Goal: Task Accomplishment & Management: Manage account settings

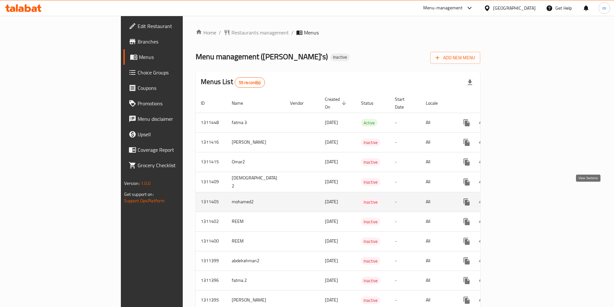
click at [517, 198] on icon "enhanced table" at bounding box center [514, 202] width 8 height 8
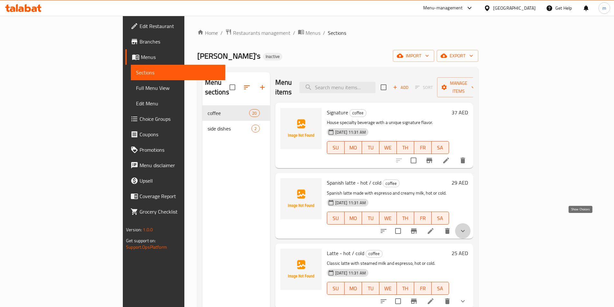
click at [467, 227] on icon "show more" at bounding box center [463, 231] width 8 height 8
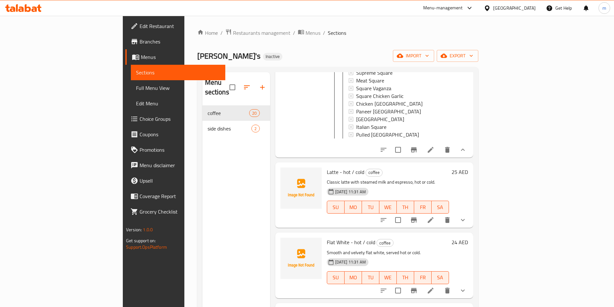
scroll to position [194, 0]
click at [467, 215] on icon "show more" at bounding box center [463, 219] width 8 height 8
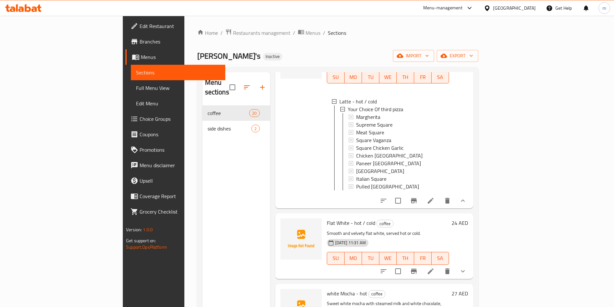
scroll to position [387, 0]
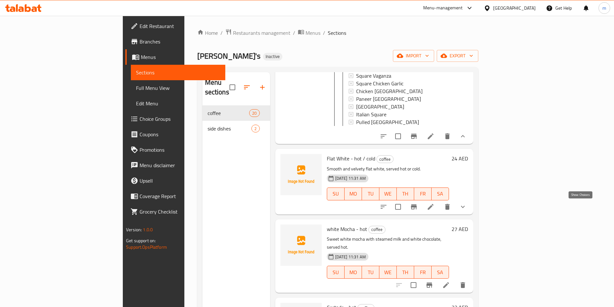
click at [467, 209] on icon "show more" at bounding box center [463, 207] width 8 height 8
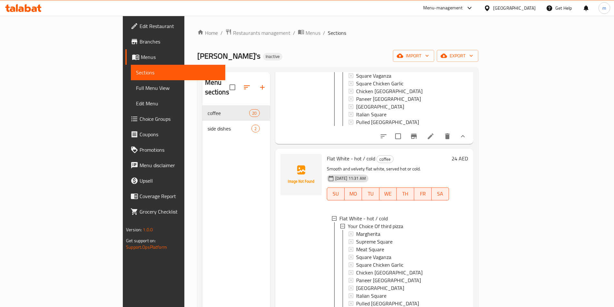
click at [468, 209] on div "24 AED" at bounding box center [458, 241] width 19 height 174
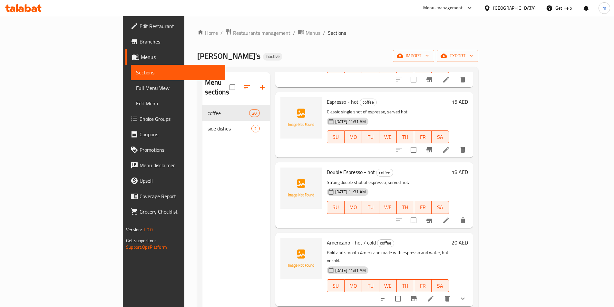
scroll to position [968, 0]
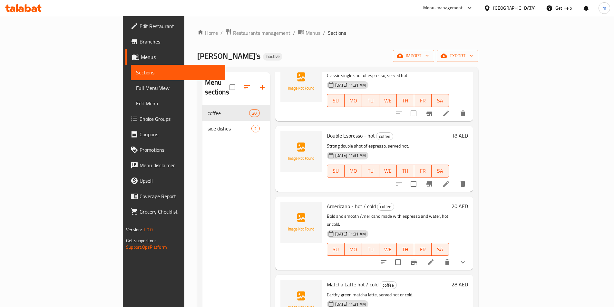
click at [465, 262] on icon "show more" at bounding box center [463, 263] width 4 height 2
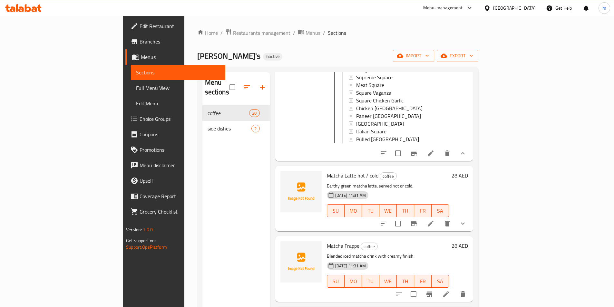
scroll to position [1193, 0]
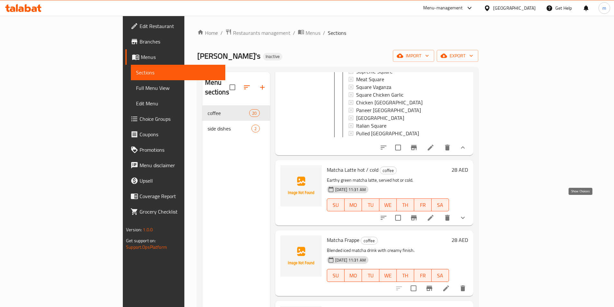
click at [467, 214] on icon "show more" at bounding box center [463, 218] width 8 height 8
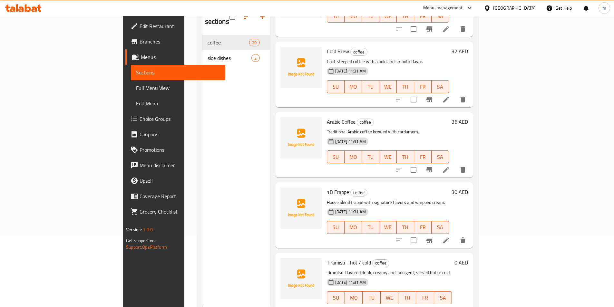
scroll to position [90, 0]
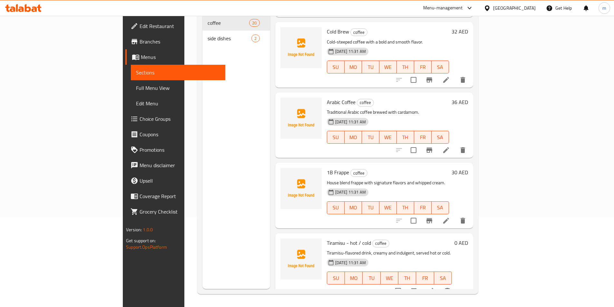
click at [467, 287] on icon "show more" at bounding box center [463, 291] width 8 height 8
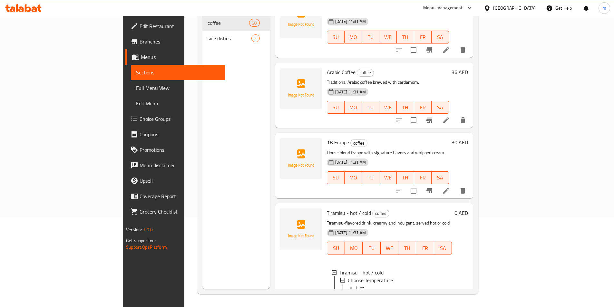
scroll to position [1758, 0]
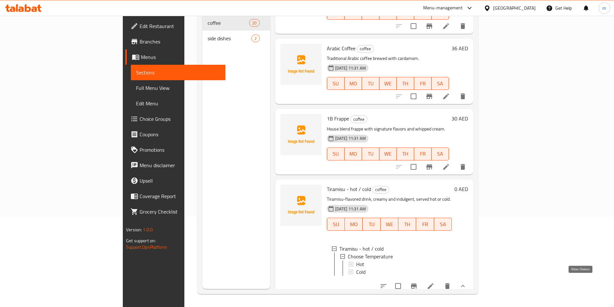
click at [467, 283] on icon "show more" at bounding box center [463, 287] width 8 height 8
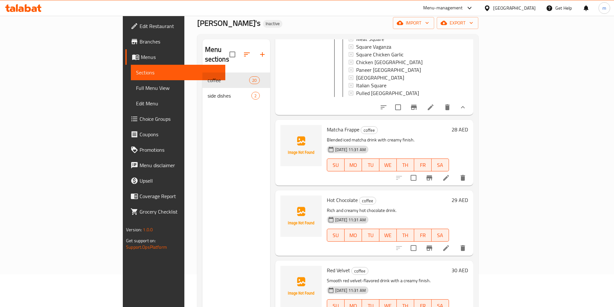
scroll to position [0, 0]
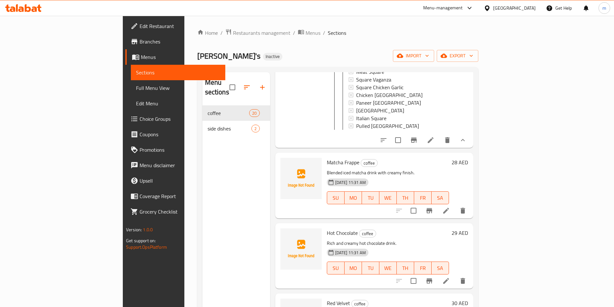
click at [125, 124] on link "Choice Groups" at bounding box center [175, 118] width 100 height 15
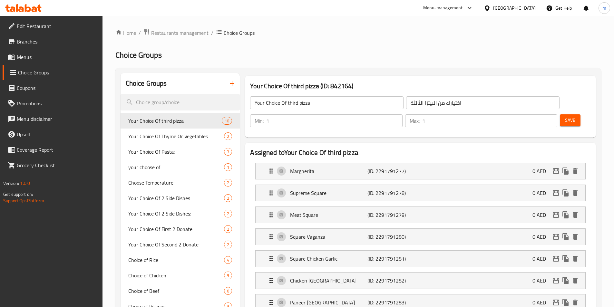
click at [49, 61] on link "Menus" at bounding box center [53, 56] width 100 height 15
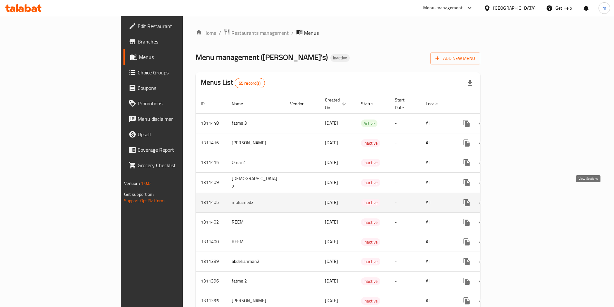
click at [517, 199] on icon "enhanced table" at bounding box center [514, 203] width 8 height 8
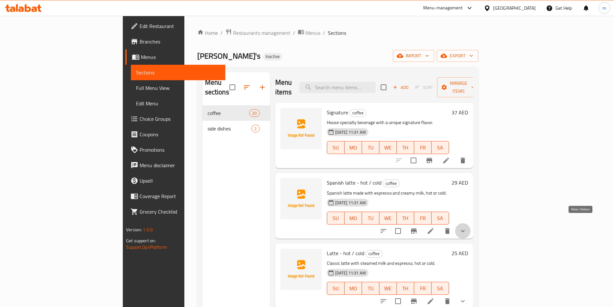
click at [467, 227] on icon "show more" at bounding box center [463, 231] width 8 height 8
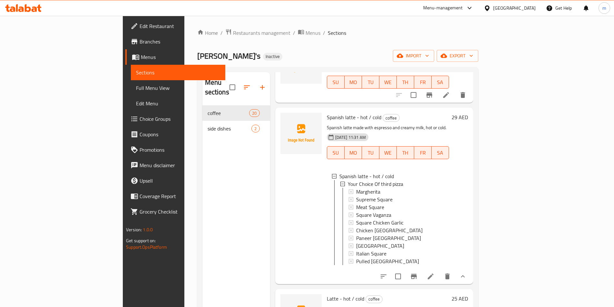
scroll to position [97, 0]
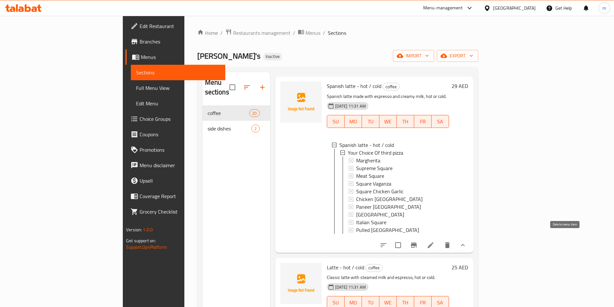
click at [452, 242] on icon "delete" at bounding box center [448, 246] width 8 height 8
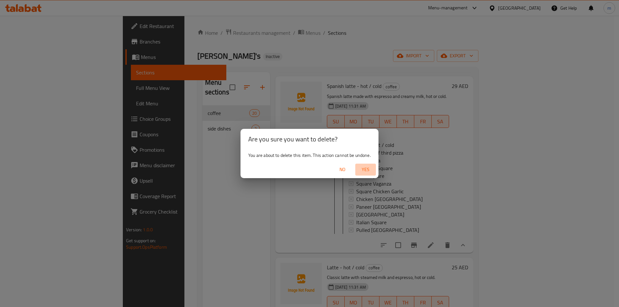
click at [365, 170] on span "Yes" at bounding box center [365, 170] width 15 height 8
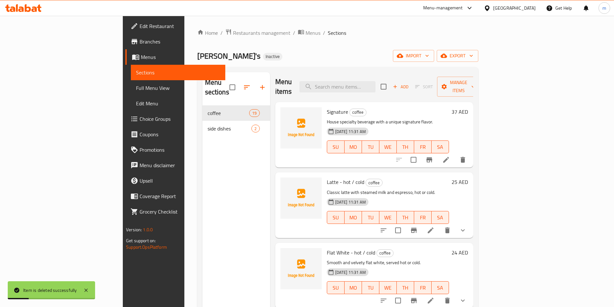
scroll to position [0, 0]
click at [86, 291] on icon at bounding box center [85, 290] width 3 height 3
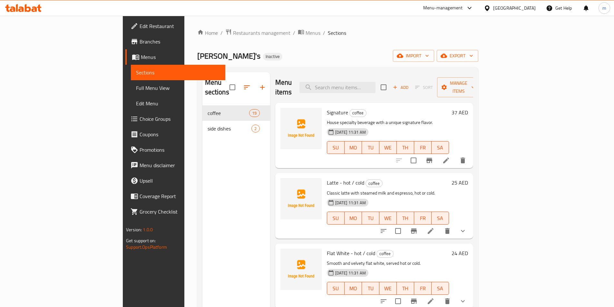
click at [467, 227] on icon "show more" at bounding box center [463, 231] width 8 height 8
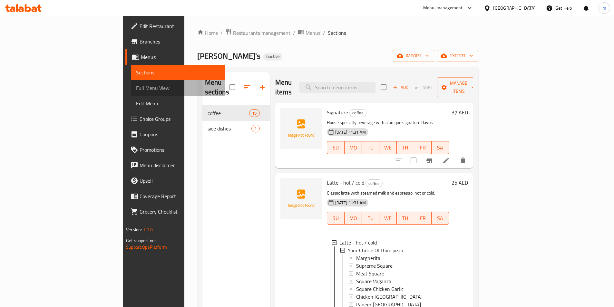
click at [136, 84] on span "Full Menu View" at bounding box center [178, 88] width 84 height 8
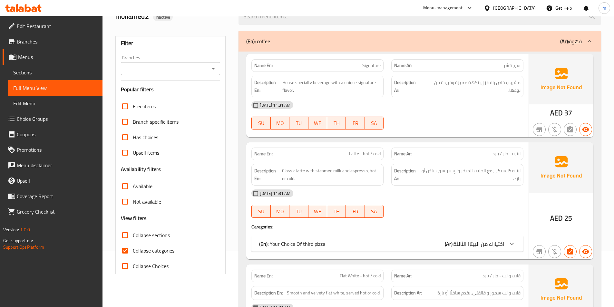
scroll to position [65, 0]
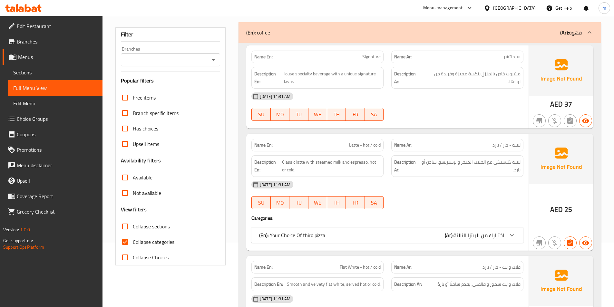
click at [516, 233] on div at bounding box center [511, 235] width 15 height 15
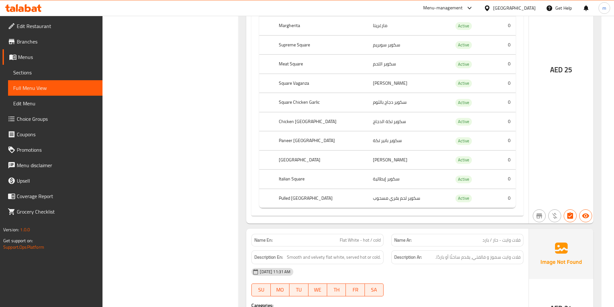
scroll to position [323, 0]
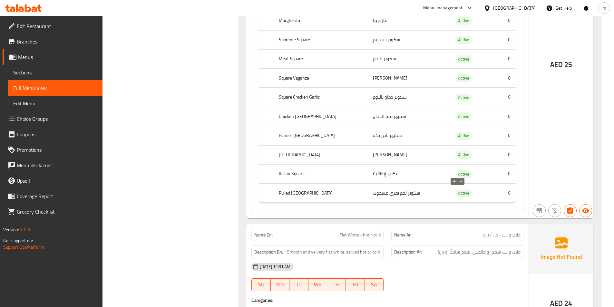
click at [456, 195] on span "Active" at bounding box center [464, 193] width 16 height 7
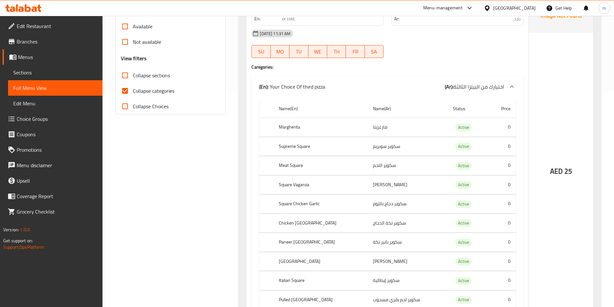
scroll to position [194, 0]
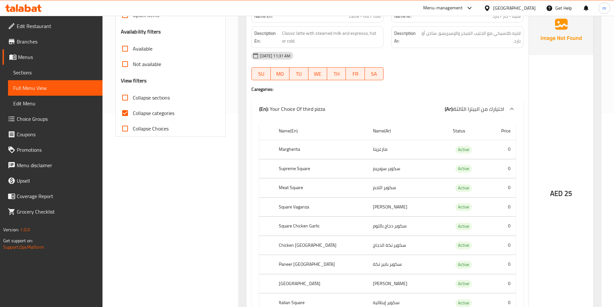
click at [516, 112] on div at bounding box center [511, 108] width 15 height 15
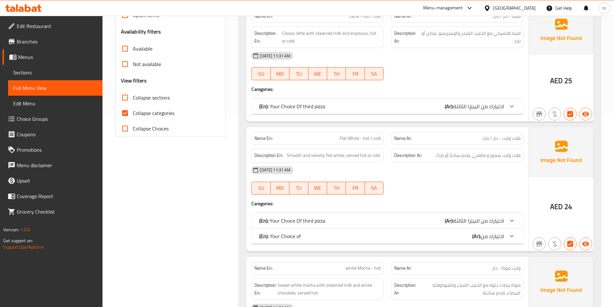
click at [162, 111] on span "Collapse categories" at bounding box center [154, 113] width 42 height 8
click at [133, 111] on input "Collapse categories" at bounding box center [124, 112] width 15 height 15
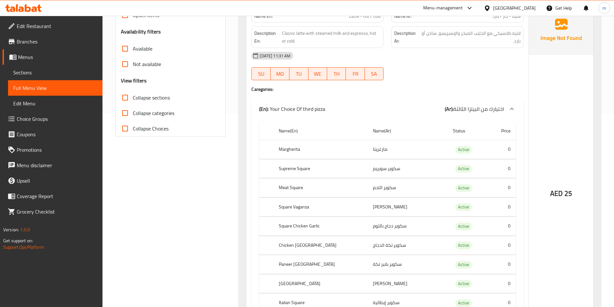
click at [162, 111] on span "Collapse categories" at bounding box center [154, 113] width 42 height 8
click at [133, 111] on input "Collapse categories" at bounding box center [124, 112] width 15 height 15
checkbox input "true"
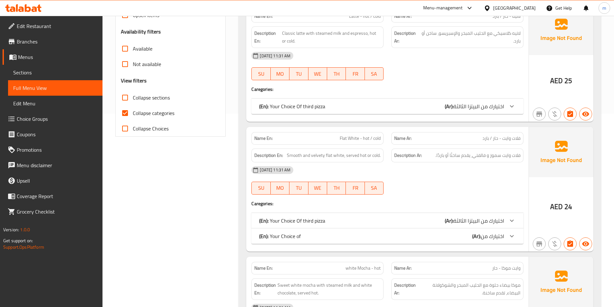
click at [49, 70] on span "Sections" at bounding box center [55, 73] width 84 height 8
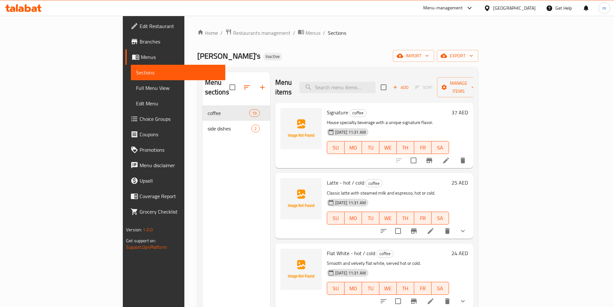
scroll to position [32, 0]
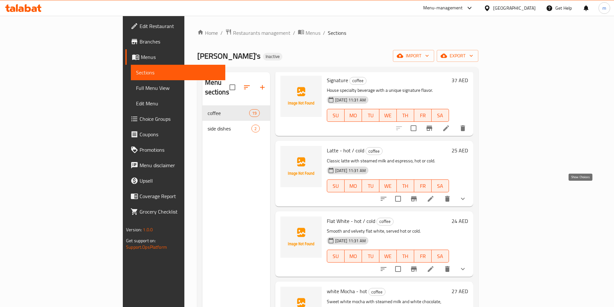
click at [467, 195] on icon "show more" at bounding box center [463, 199] width 8 height 8
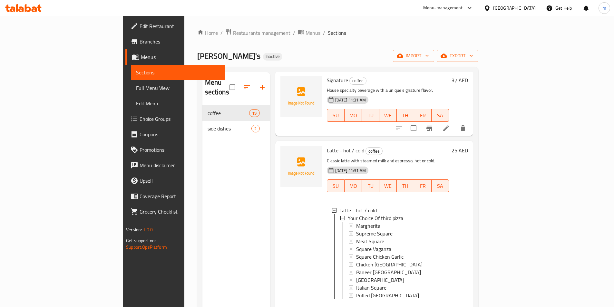
scroll to position [65, 0]
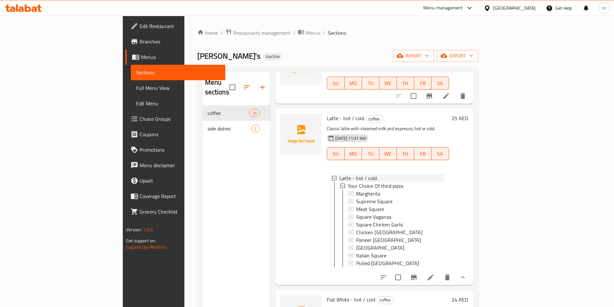
click at [332, 176] on icon at bounding box center [334, 178] width 5 height 5
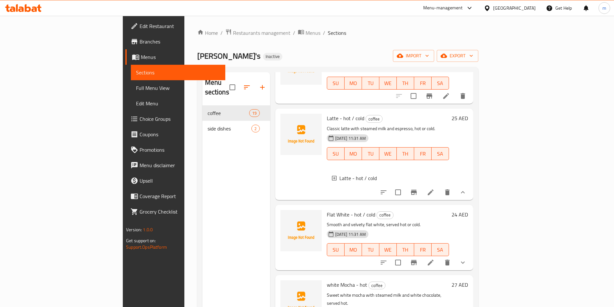
click at [140, 117] on span "Choice Groups" at bounding box center [180, 119] width 81 height 8
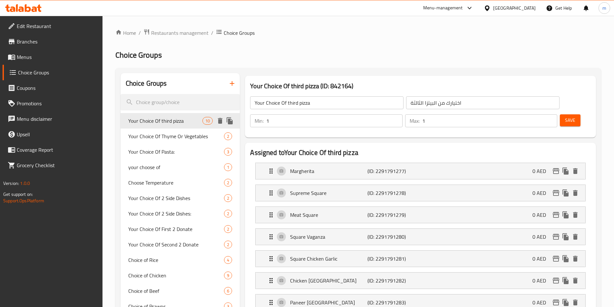
click at [219, 121] on icon "delete" at bounding box center [220, 121] width 5 height 6
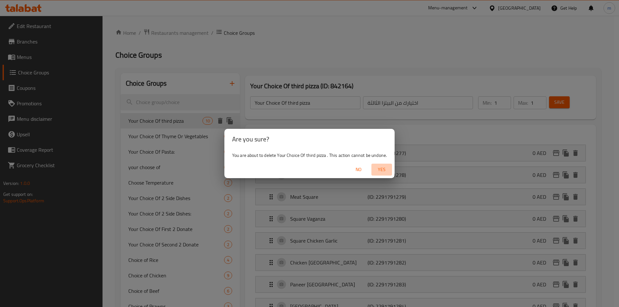
click at [379, 170] on span "Yes" at bounding box center [381, 170] width 15 height 8
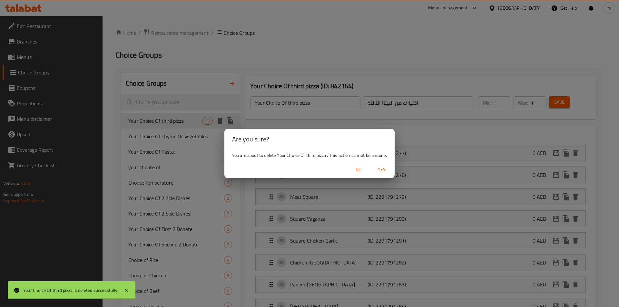
type input "Your Choice Of Thyme Or Vegetables"
type input "اختيارك من الزعتر او الخضار"
type input "0"
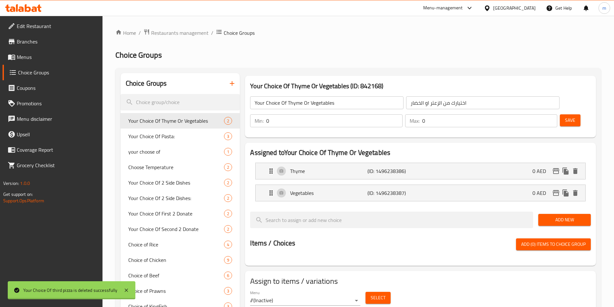
click at [34, 60] on span "Menus" at bounding box center [57, 57] width 81 height 8
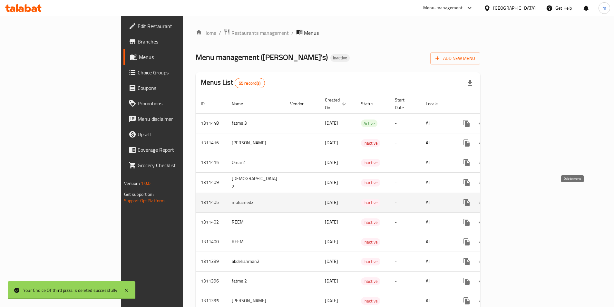
click at [502, 199] on icon "enhanced table" at bounding box center [498, 203] width 8 height 8
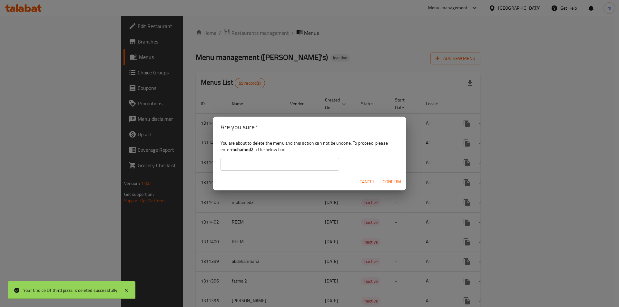
click at [364, 180] on span "Cancel" at bounding box center [367, 182] width 15 height 8
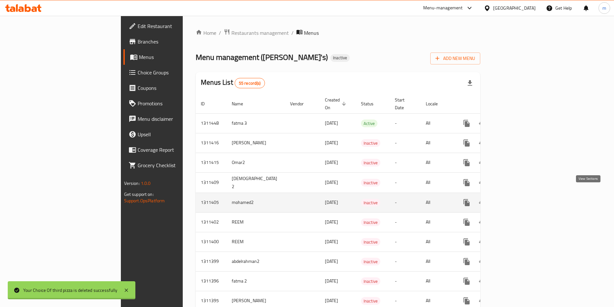
click at [517, 199] on icon "enhanced table" at bounding box center [514, 203] width 8 height 8
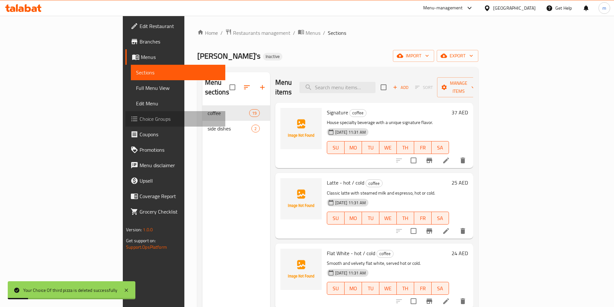
click at [140, 122] on span "Choice Groups" at bounding box center [180, 119] width 81 height 8
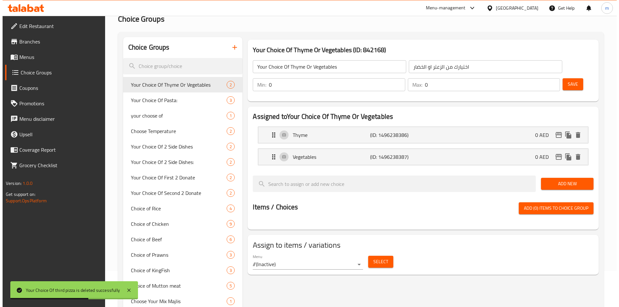
scroll to position [32, 0]
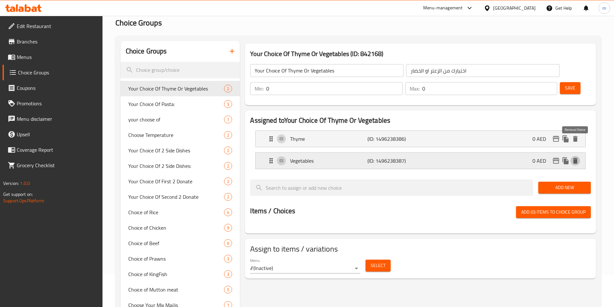
click at [576, 158] on icon "delete" at bounding box center [575, 161] width 5 height 6
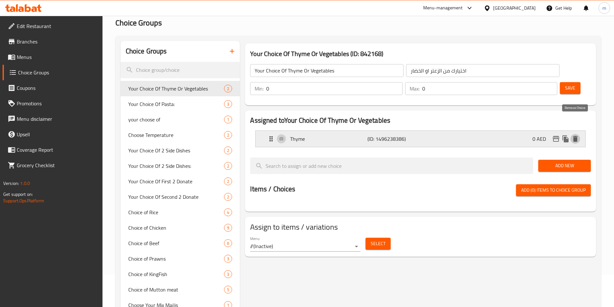
click at [576, 134] on button "delete" at bounding box center [576, 139] width 10 height 10
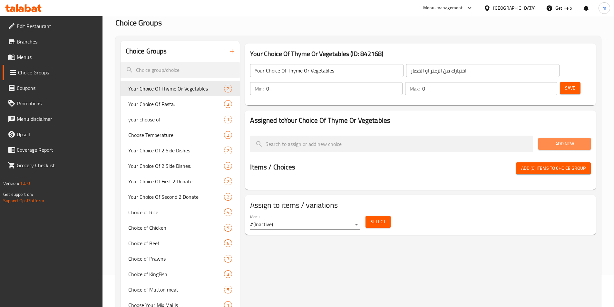
click at [576, 140] on span "Add New" at bounding box center [565, 144] width 42 height 8
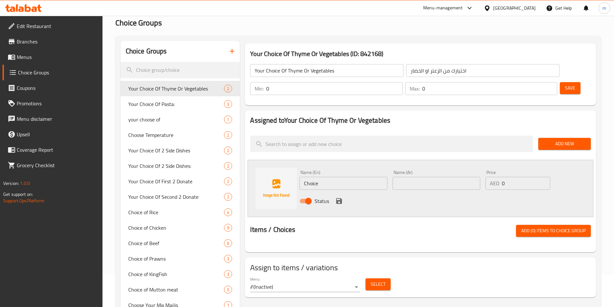
click at [344, 74] on input "Your Choice Of Thyme Or Vegetables" at bounding box center [327, 70] width 154 height 13
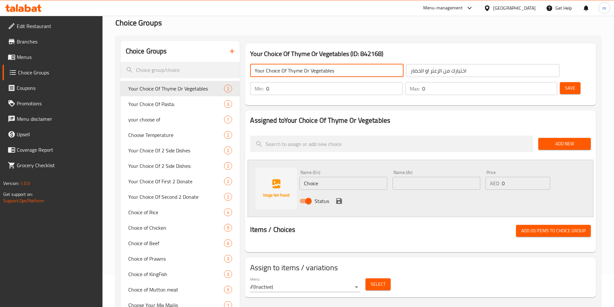
click at [344, 74] on input "Your Choice Of Thyme Or Vegetables" at bounding box center [327, 70] width 154 height 13
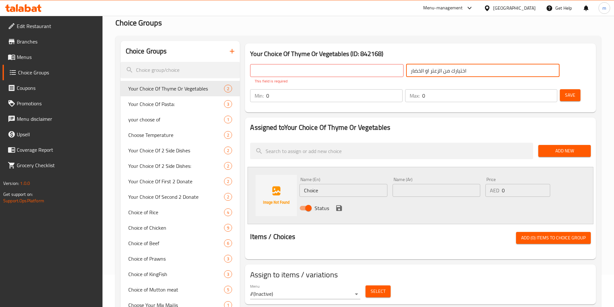
click at [406, 70] on input "اختيارك من الزعتر او الخضار" at bounding box center [483, 70] width 154 height 13
click at [325, 71] on input "text" at bounding box center [327, 70] width 154 height 13
type input "Yourrrrr Choice Offfff"
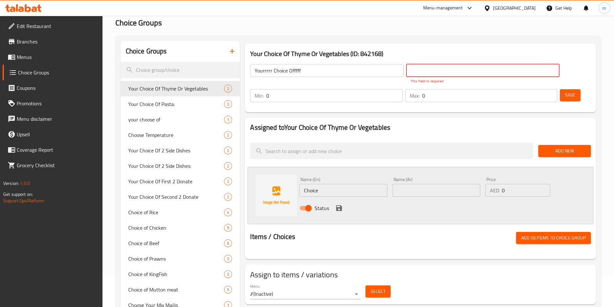
click at [406, 68] on input "text" at bounding box center [483, 70] width 154 height 13
type input "اختيارك من578"
click at [402, 89] on input "0" at bounding box center [334, 95] width 136 height 13
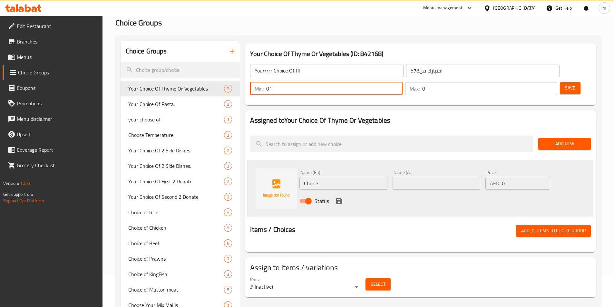
click at [402, 82] on input "01" at bounding box center [334, 88] width 136 height 13
drag, startPoint x: 500, startPoint y: 72, endPoint x: 489, endPoint y: 73, distance: 11.0
click at [402, 82] on div "Min: 01 ​" at bounding box center [326, 88] width 152 height 13
type input "1"
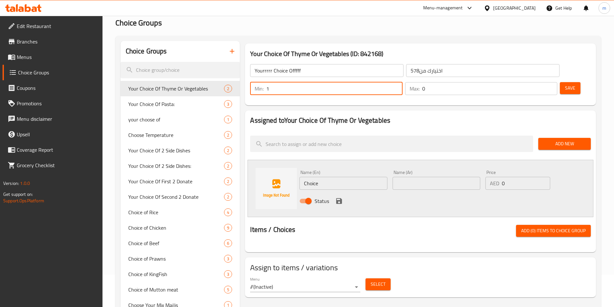
click at [530, 82] on div "Max: 0 ​" at bounding box center [481, 88] width 152 height 13
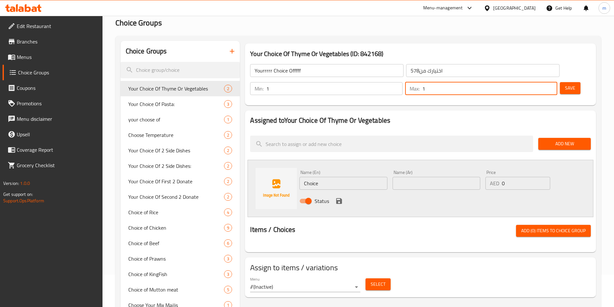
type input "1"
click at [540, 82] on input "1" at bounding box center [489, 88] width 135 height 13
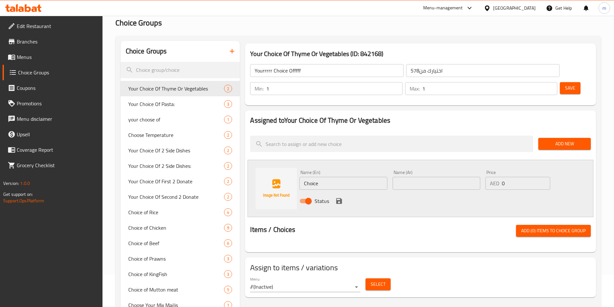
click at [551, 116] on h2 "Assigned to Your Choice Of Thyme Or Vegetables" at bounding box center [420, 121] width 341 height 10
click at [565, 84] on span "Save" at bounding box center [570, 88] width 10 height 8
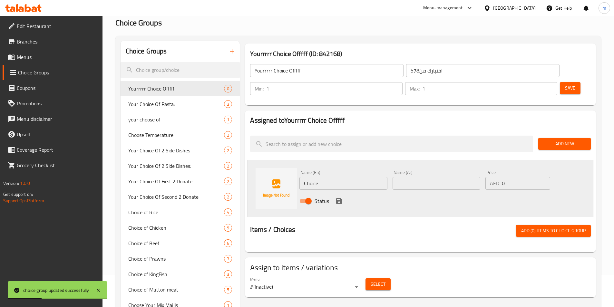
click at [361, 177] on input "Choice" at bounding box center [344, 183] width 88 height 13
type input "Hot"
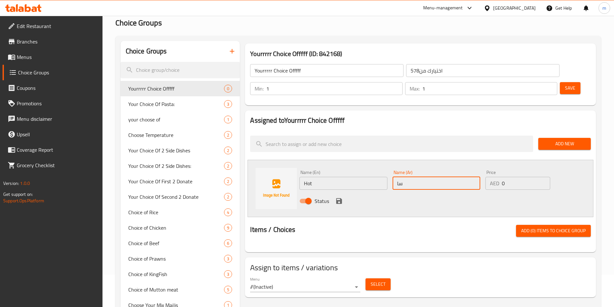
type input "ساخن"
click at [338, 198] on icon "save" at bounding box center [339, 201] width 6 height 6
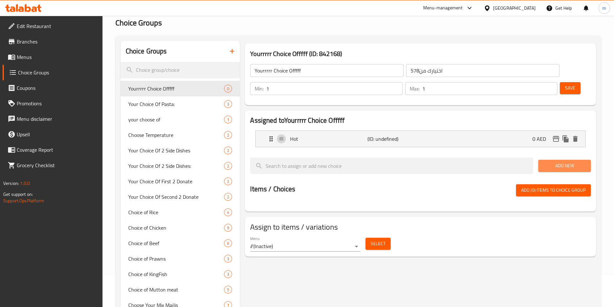
click at [558, 162] on span "Add New" at bounding box center [565, 166] width 42 height 8
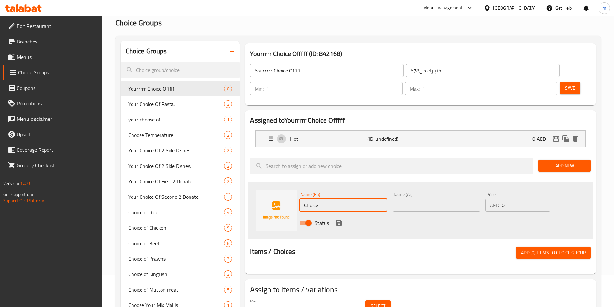
click at [349, 199] on input "Choice" at bounding box center [344, 205] width 88 height 13
type input "ؤ"
type input "Cold"
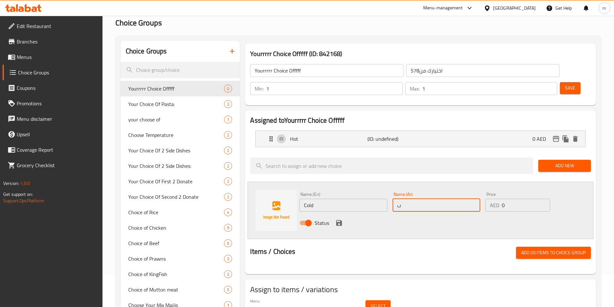
type input "بارد"
click at [340, 218] on button "save" at bounding box center [339, 223] width 10 height 10
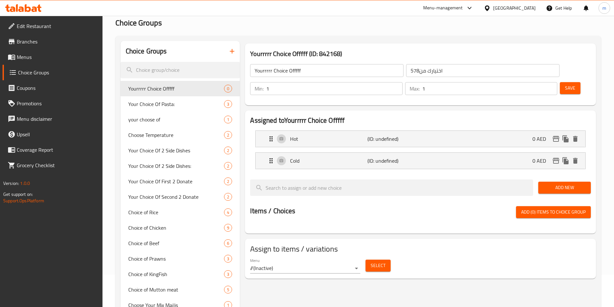
click at [566, 82] on button "Save" at bounding box center [570, 88] width 21 height 12
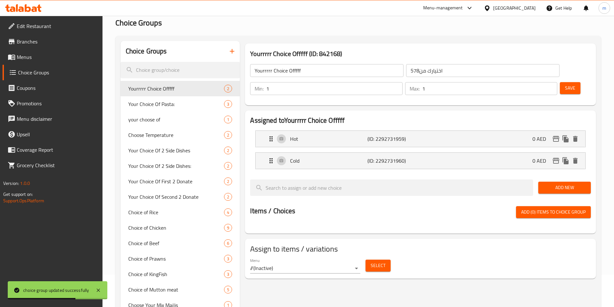
click at [379, 262] on span "Select" at bounding box center [378, 266] width 15 height 8
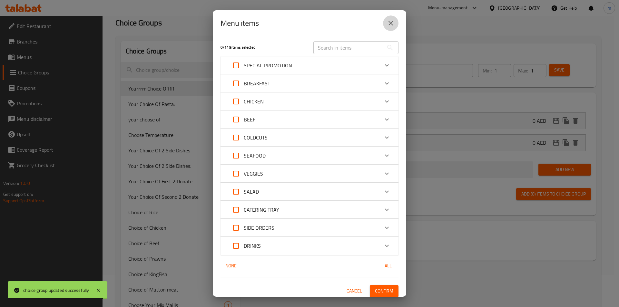
click at [394, 23] on icon "close" at bounding box center [391, 23] width 8 height 8
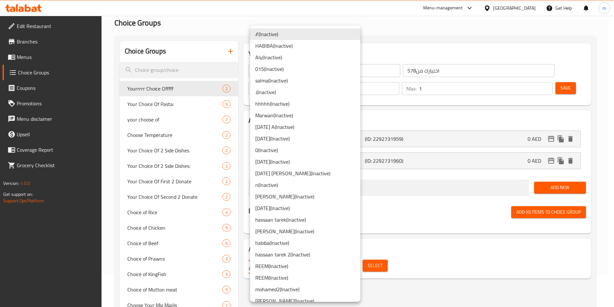
click at [358, 248] on body "​ Menu-management [GEOGRAPHIC_DATA] Get Help m Edit Restaurant Branches Menus C…" at bounding box center [307, 130] width 614 height 292
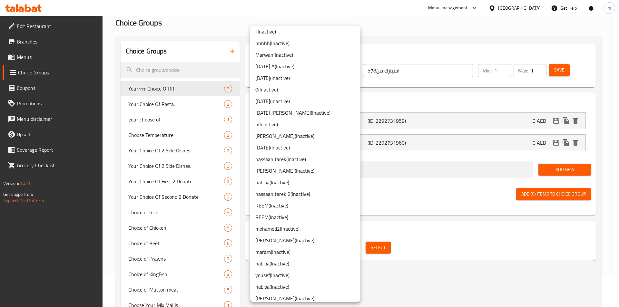
scroll to position [65, 0]
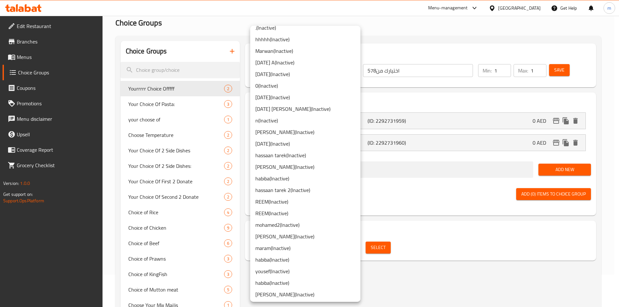
click at [290, 224] on li "mohamed2 ( Inactive )" at bounding box center [305, 225] width 110 height 12
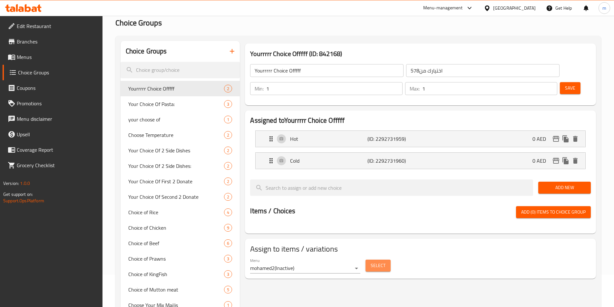
click at [374, 262] on span "Select" at bounding box center [378, 266] width 15 height 8
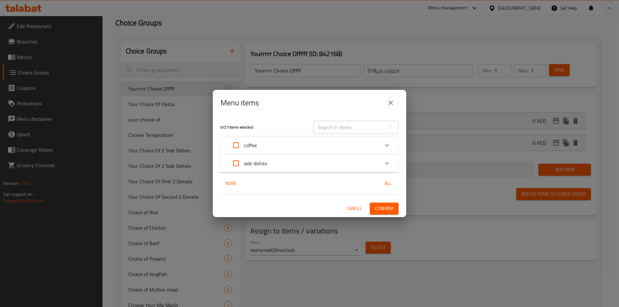
click at [293, 147] on div "coffee" at bounding box center [303, 145] width 151 height 15
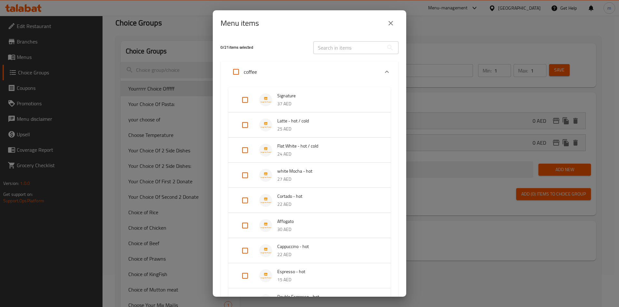
click at [246, 105] on input "Expand" at bounding box center [244, 99] width 15 height 15
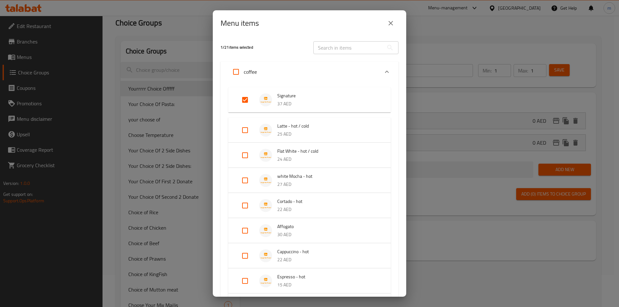
click at [246, 104] on input "Expand" at bounding box center [244, 99] width 15 height 15
checkbox input "false"
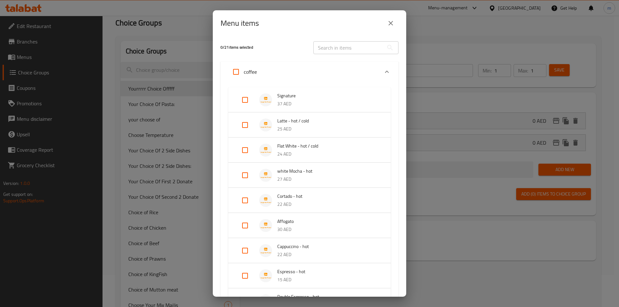
click at [244, 127] on input "Expand" at bounding box center [244, 124] width 15 height 15
checkbox input "true"
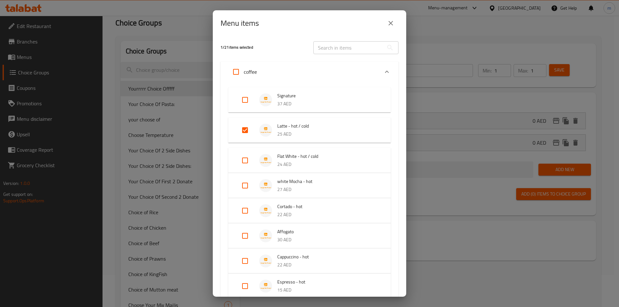
click at [243, 159] on input "Expand" at bounding box center [244, 160] width 15 height 15
checkbox input "true"
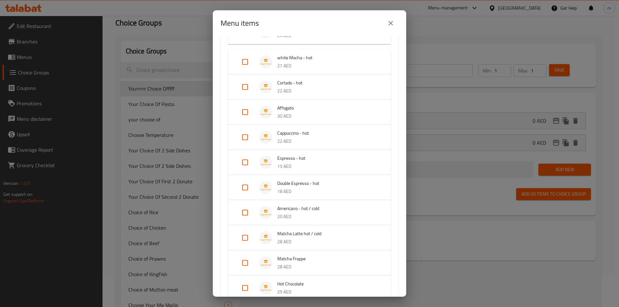
scroll to position [161, 0]
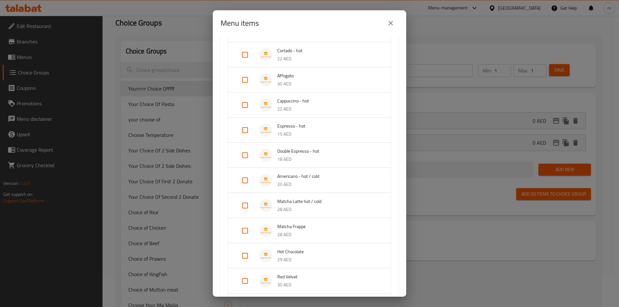
click at [248, 181] on input "Expand" at bounding box center [244, 180] width 15 height 15
checkbox input "true"
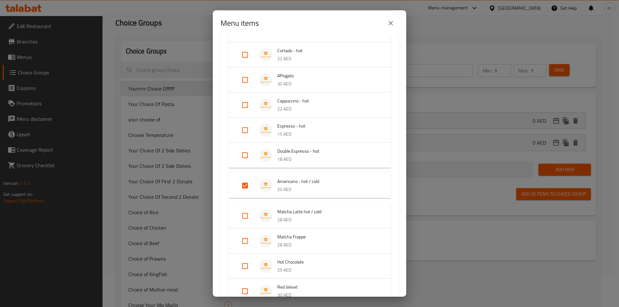
click at [245, 216] on input "Expand" at bounding box center [244, 215] width 15 height 15
checkbox input "true"
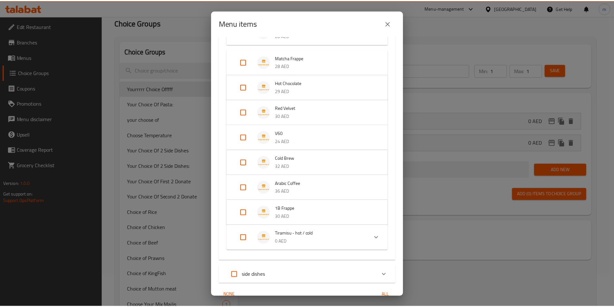
scroll to position [378, 0]
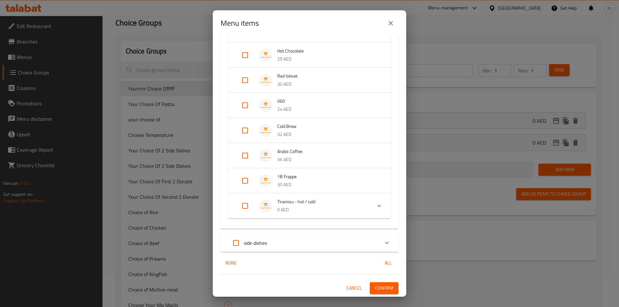
click at [379, 286] on span "Confirm" at bounding box center [384, 288] width 18 height 8
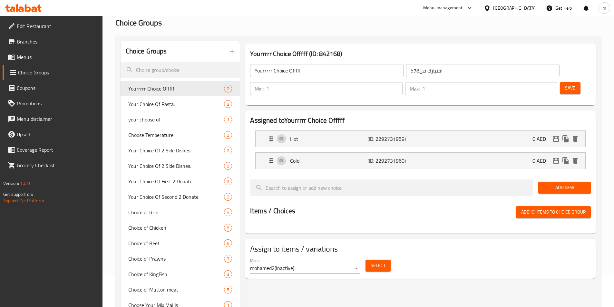
click at [55, 59] on span "Menus" at bounding box center [57, 57] width 81 height 8
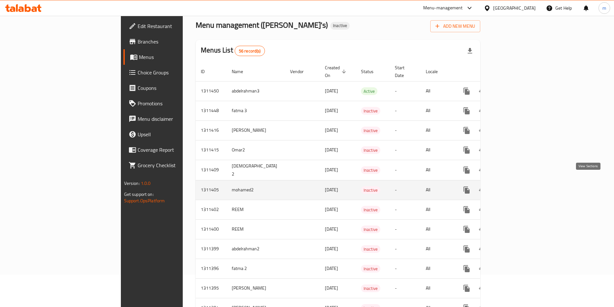
click at [517, 186] on icon "enhanced table" at bounding box center [514, 190] width 8 height 8
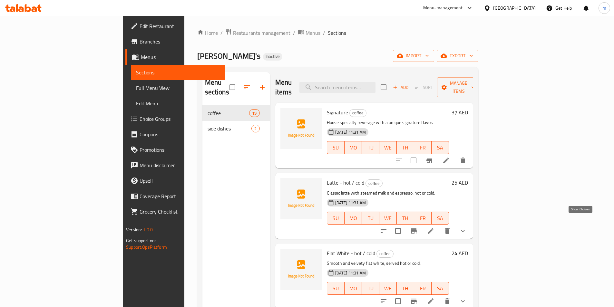
click at [467, 227] on icon "show more" at bounding box center [463, 231] width 8 height 8
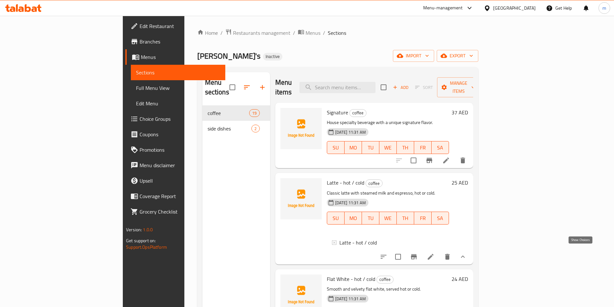
click at [467, 253] on icon "show more" at bounding box center [463, 257] width 8 height 8
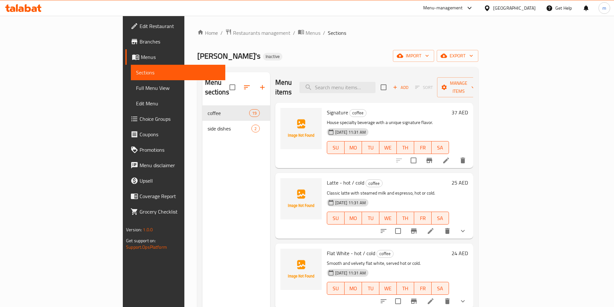
click at [136, 101] on span "Edit Menu" at bounding box center [178, 104] width 84 height 8
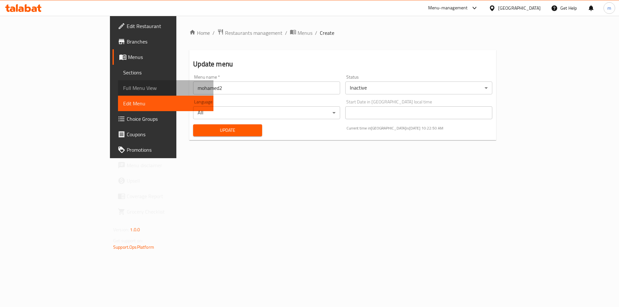
click at [123, 88] on span "Full Menu View" at bounding box center [165, 88] width 85 height 8
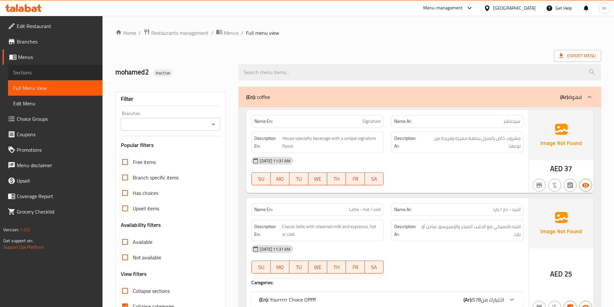
click at [34, 71] on span "Sections" at bounding box center [55, 73] width 84 height 8
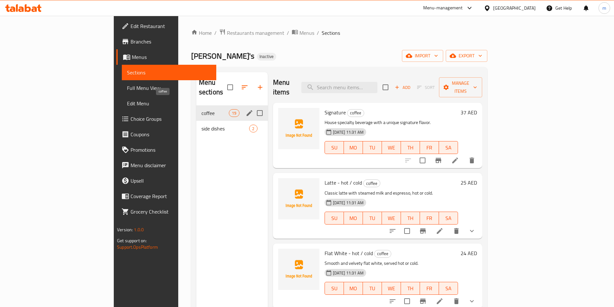
click at [202, 109] on span "coffee" at bounding box center [215, 113] width 27 height 8
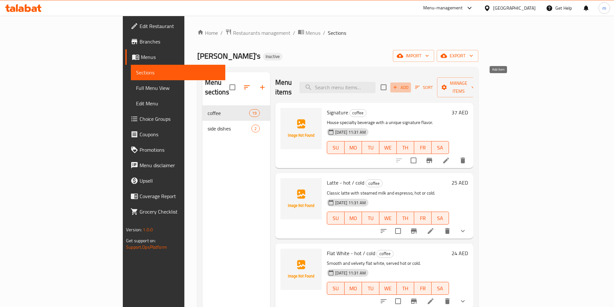
click at [397, 86] on icon "button" at bounding box center [396, 88] width 4 height 4
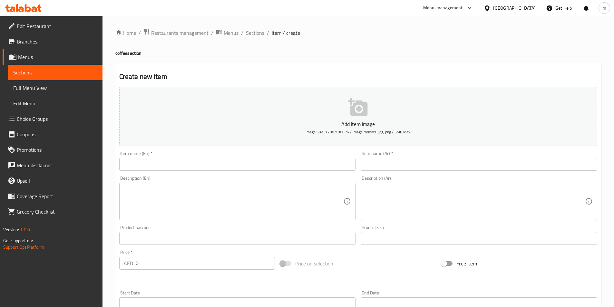
click at [32, 73] on span "Sections" at bounding box center [55, 73] width 84 height 8
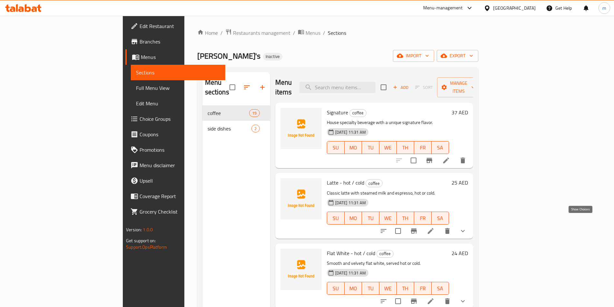
click at [467, 227] on icon "show more" at bounding box center [463, 231] width 8 height 8
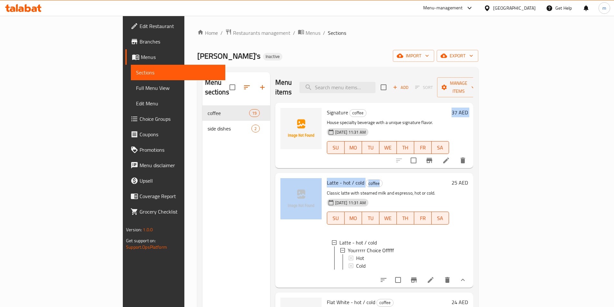
drag, startPoint x: 380, startPoint y: 174, endPoint x: 390, endPoint y: 158, distance: 19.1
click at [390, 158] on div "Signature coffee House specialty beverage with a unique signature flavor. [DATE…" at bounding box center [374, 133] width 198 height 61
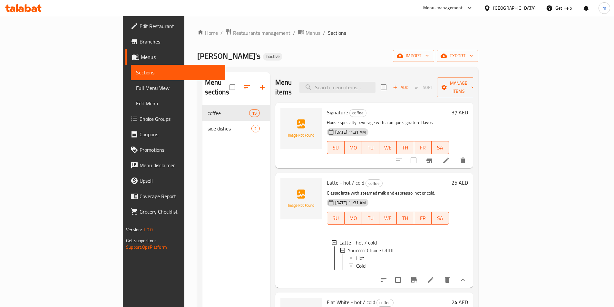
click at [392, 178] on h6 "Latte - hot / cold coffee" at bounding box center [388, 182] width 122 height 9
click at [141, 60] on span "Menus" at bounding box center [180, 57] width 79 height 8
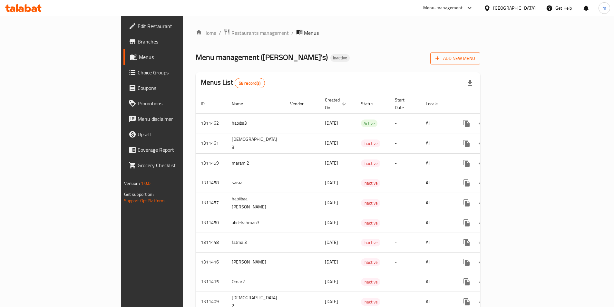
click at [475, 55] on span "Add New Menu" at bounding box center [456, 59] width 40 height 8
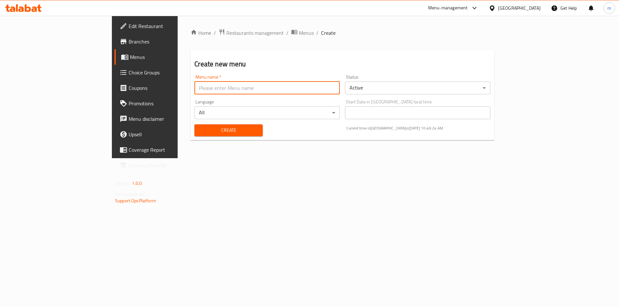
click at [194, 89] on input "text" at bounding box center [266, 88] width 145 height 13
type input "ة"
type input "[PERSON_NAME] 3"
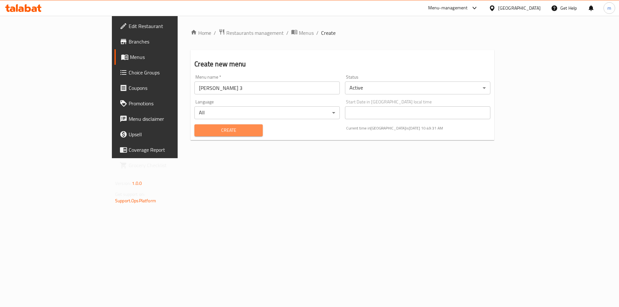
click at [200, 126] on span "Create" at bounding box center [229, 130] width 58 height 8
click at [114, 61] on link "Menus" at bounding box center [164, 56] width 101 height 15
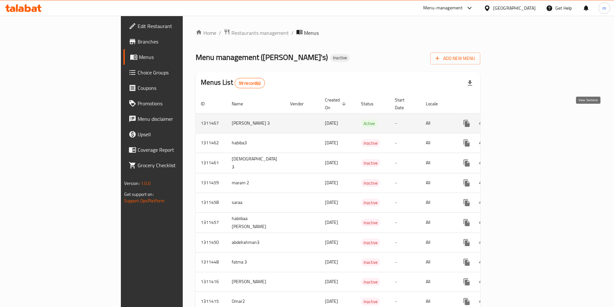
click at [517, 120] on icon "enhanced table" at bounding box center [514, 124] width 8 height 8
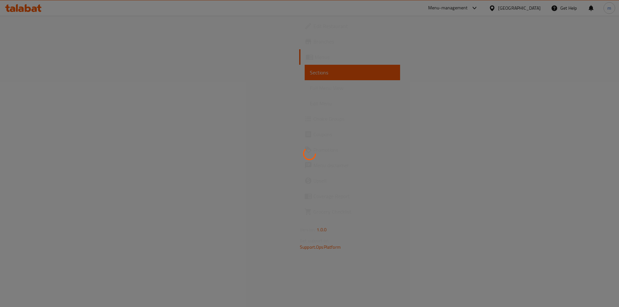
click at [587, 115] on div at bounding box center [309, 153] width 619 height 307
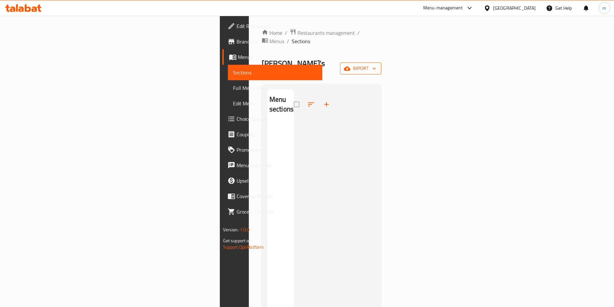
click at [376, 65] on span "import" at bounding box center [360, 69] width 31 height 8
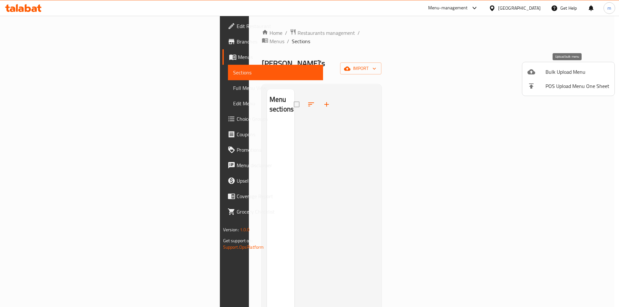
click at [568, 73] on span "Bulk Upload Menu" at bounding box center [578, 72] width 64 height 8
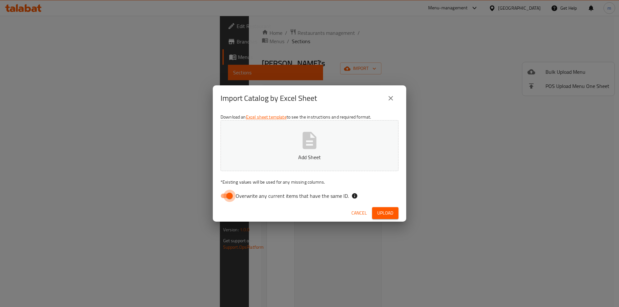
click at [226, 197] on input "Overwrite any current items that have the same ID." at bounding box center [229, 196] width 37 height 12
checkbox input "false"
click at [317, 140] on icon "button" at bounding box center [309, 140] width 21 height 21
click at [382, 210] on span "Upload" at bounding box center [385, 213] width 16 height 8
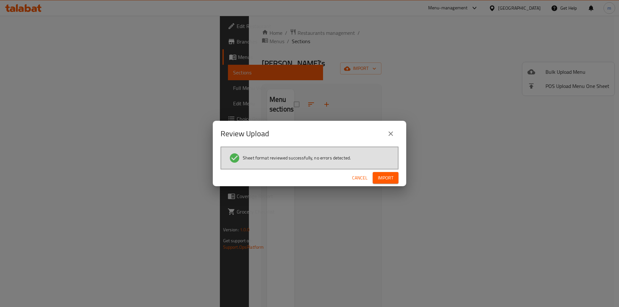
click at [389, 181] on span "Import" at bounding box center [385, 178] width 15 height 8
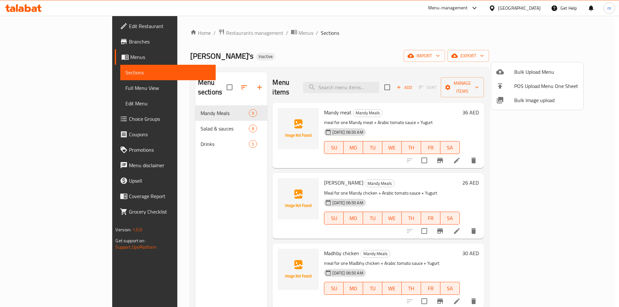
click at [610, 121] on div at bounding box center [309, 153] width 619 height 307
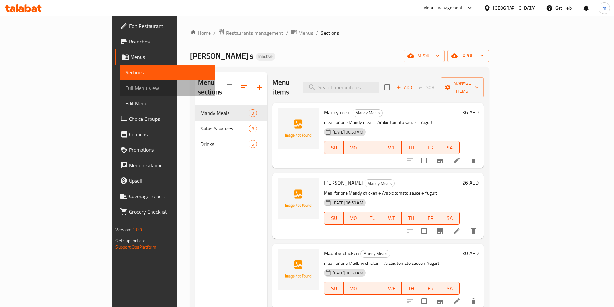
click at [125, 85] on span "Full Menu View" at bounding box center [167, 88] width 84 height 8
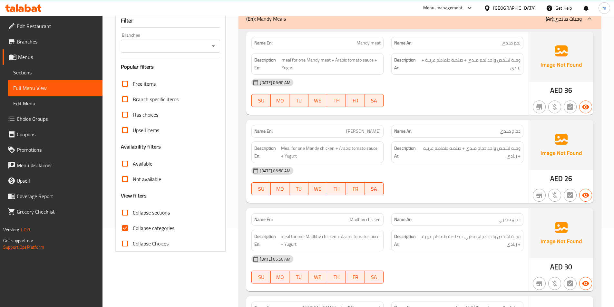
scroll to position [129, 0]
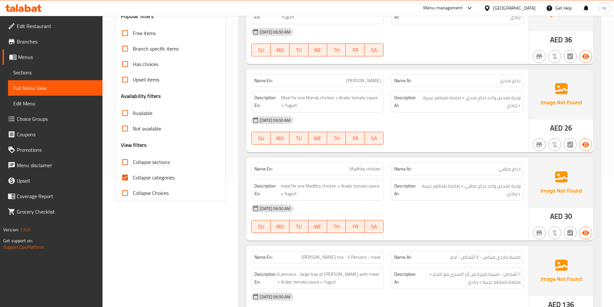
click at [149, 180] on span "Collapse categories" at bounding box center [154, 178] width 42 height 8
click at [133, 180] on input "Collapse categories" at bounding box center [124, 177] width 15 height 15
checkbox input "false"
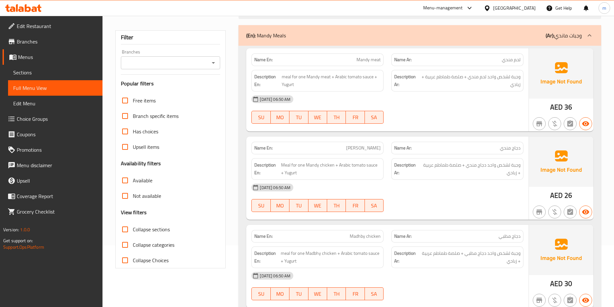
scroll to position [65, 0]
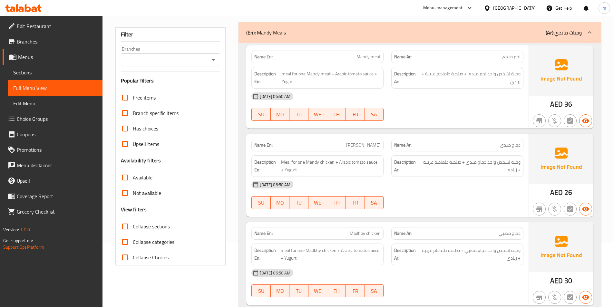
click at [364, 147] on span "[PERSON_NAME]" at bounding box center [363, 145] width 35 height 7
click at [20, 76] on span "Sections" at bounding box center [55, 73] width 84 height 8
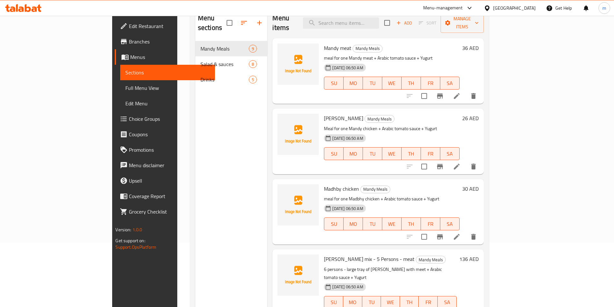
click at [460, 164] on icon at bounding box center [457, 167] width 6 height 6
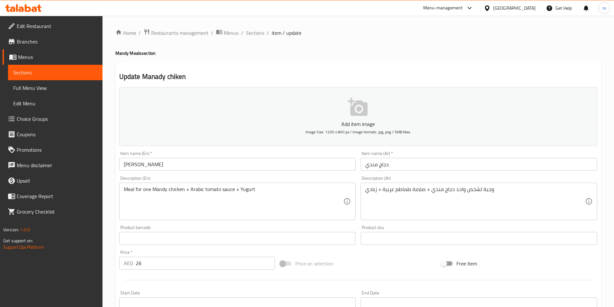
click at [130, 164] on input "[PERSON_NAME]" at bounding box center [237, 164] width 237 height 13
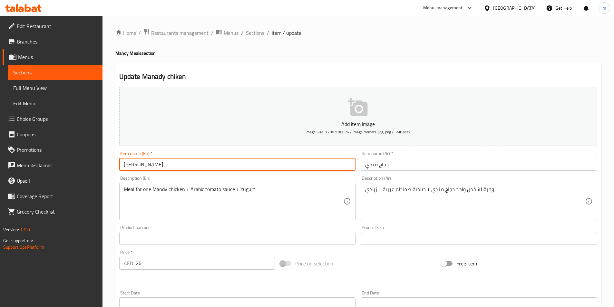
click at [137, 165] on input "[PERSON_NAME]" at bounding box center [237, 164] width 237 height 13
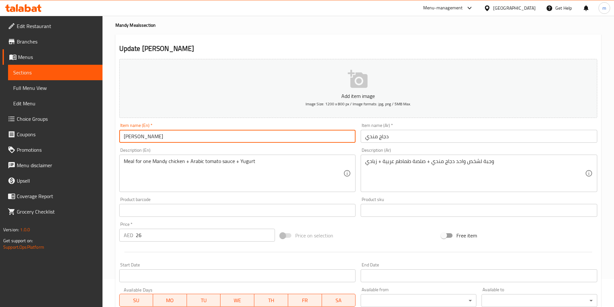
scroll to position [148, 0]
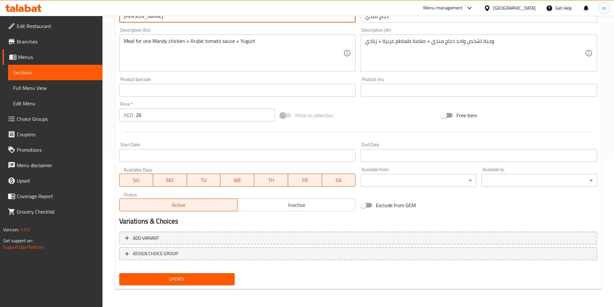
type input "[PERSON_NAME]"
click at [199, 279] on span "Update" at bounding box center [176, 279] width 105 height 8
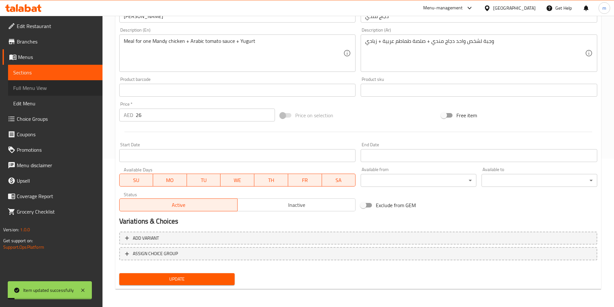
click at [60, 89] on span "Full Menu View" at bounding box center [55, 88] width 84 height 8
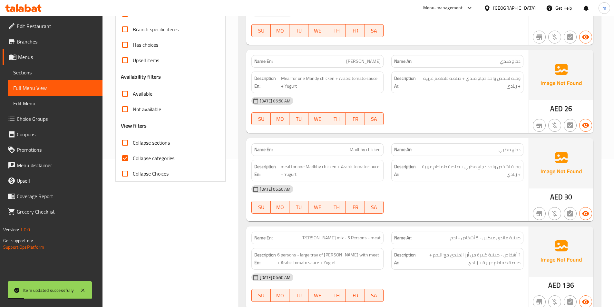
click at [158, 157] on span "Collapse categories" at bounding box center [154, 158] width 42 height 8
click at [133, 157] on input "Collapse categories" at bounding box center [124, 158] width 15 height 15
checkbox input "false"
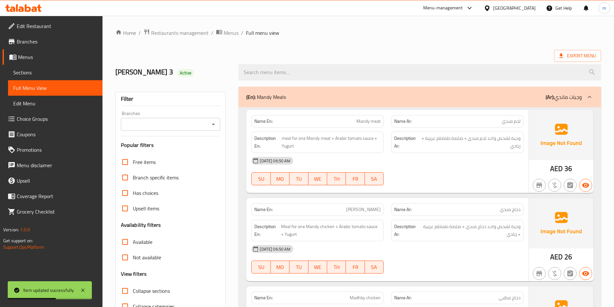
click at [370, 118] on span "Mandy meat" at bounding box center [369, 121] width 24 height 7
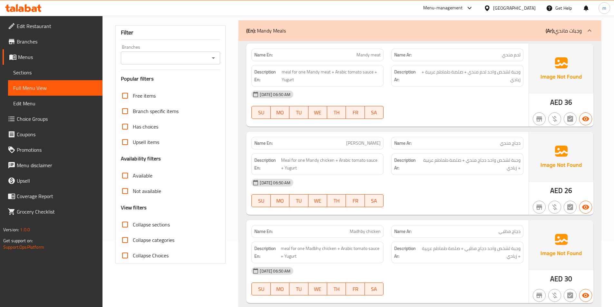
scroll to position [97, 0]
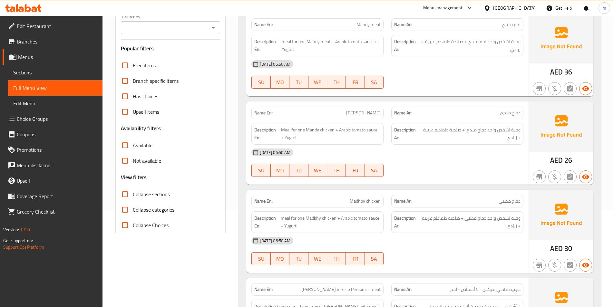
click at [354, 198] on span "Madhby chicken" at bounding box center [365, 201] width 31 height 7
click at [310, 214] on span "meal for one Madbhy chicken + Arabic tomato sauce + Yugurt" at bounding box center [331, 222] width 100 height 16
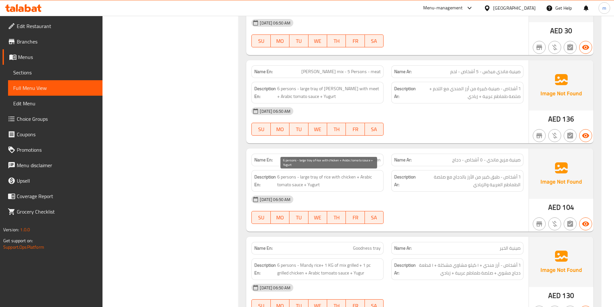
scroll to position [335, 0]
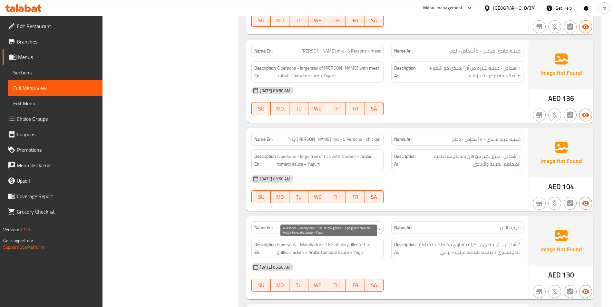
click at [321, 245] on span "6 persons - Mandy rice+ 1 KG of mix grilled + 1 pc grilled chicken + Arabic tom…" at bounding box center [329, 249] width 104 height 16
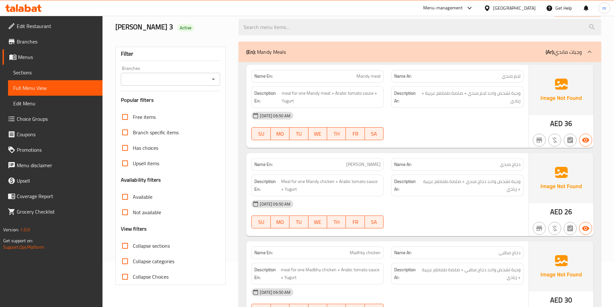
scroll to position [0, 0]
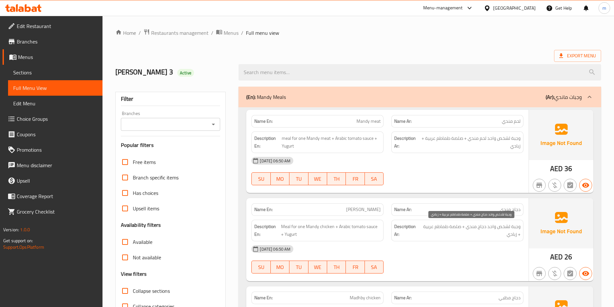
click at [479, 223] on span "وجبة لشخص واحد دجاج مندي + صلصة طماطم عربية + زبادي" at bounding box center [471, 231] width 100 height 16
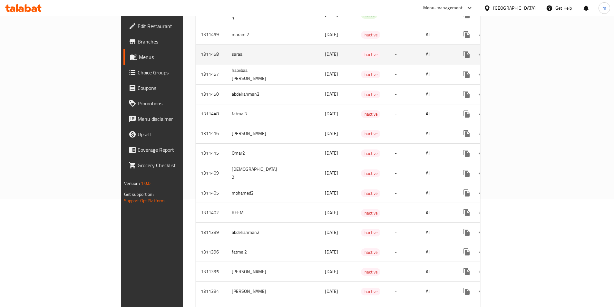
scroll to position [129, 0]
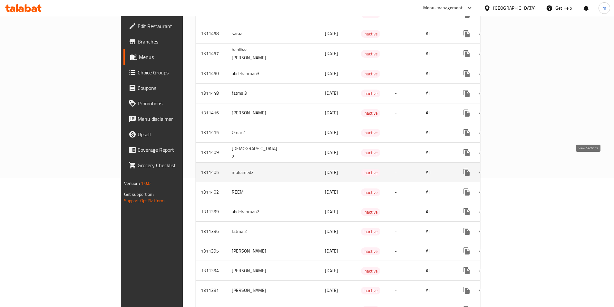
click at [517, 169] on icon "enhanced table" at bounding box center [514, 173] width 8 height 8
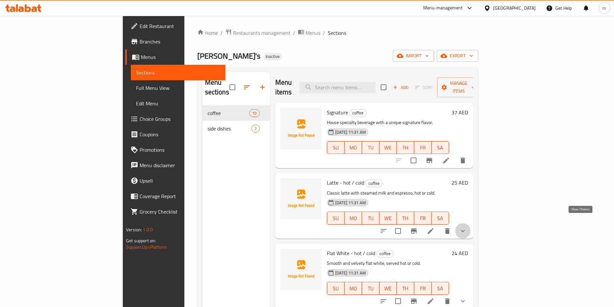
click at [467, 227] on icon "show more" at bounding box center [463, 231] width 8 height 8
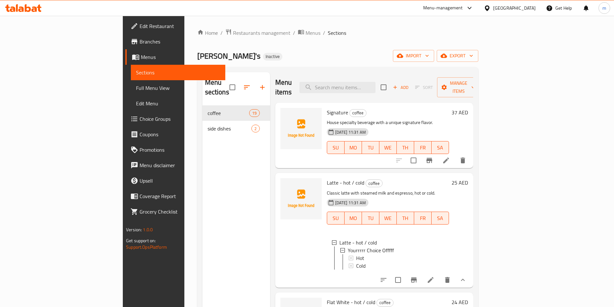
click at [467, 276] on icon "show more" at bounding box center [463, 280] width 8 height 8
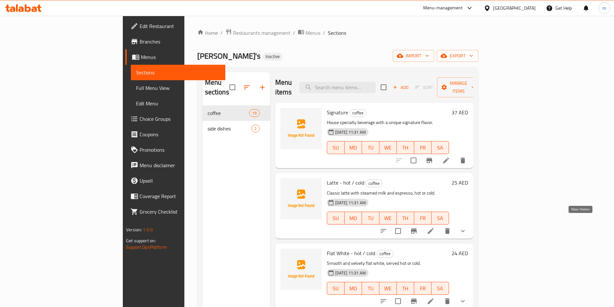
click at [467, 227] on icon "show more" at bounding box center [463, 231] width 8 height 8
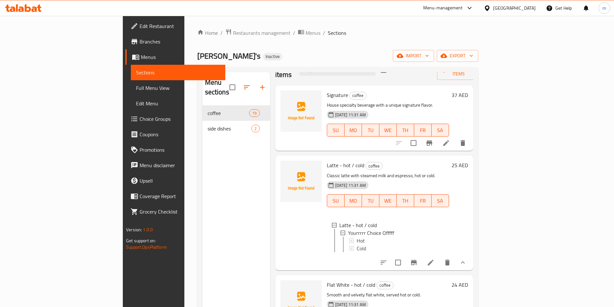
scroll to position [32, 0]
